Goal: Find specific page/section

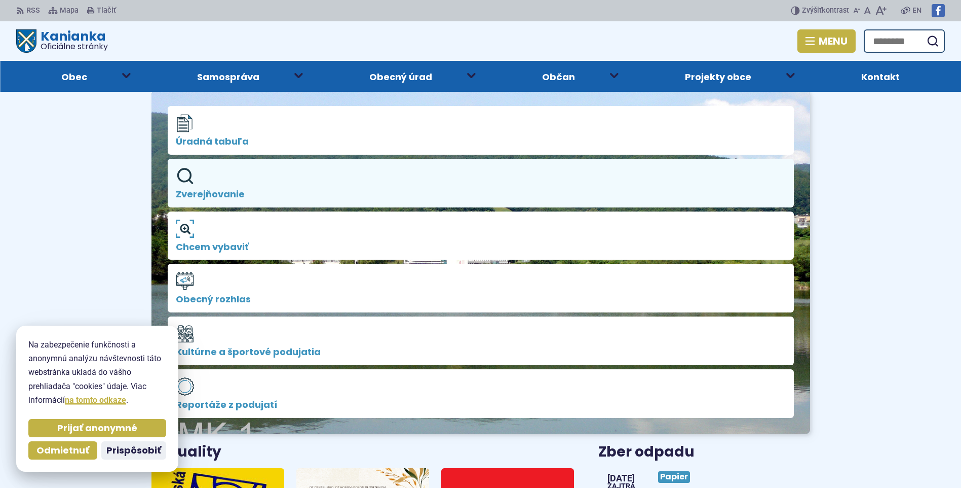
click at [225, 182] on link "Zverejňovanie" at bounding box center [481, 183] width 626 height 49
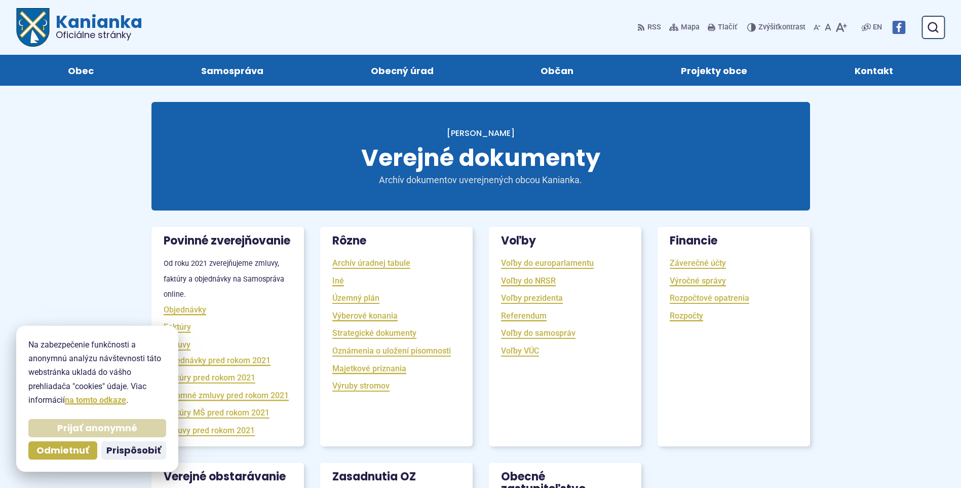
click at [110, 430] on span "Prijať anonymné" at bounding box center [97, 428] width 80 height 12
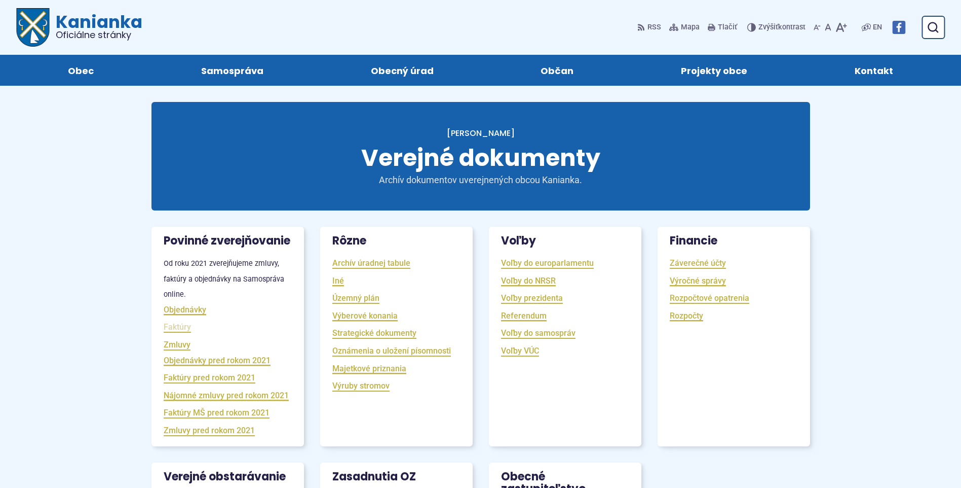
click at [174, 332] on link "Faktúry" at bounding box center [177, 327] width 27 height 12
